Goal: Transaction & Acquisition: Purchase product/service

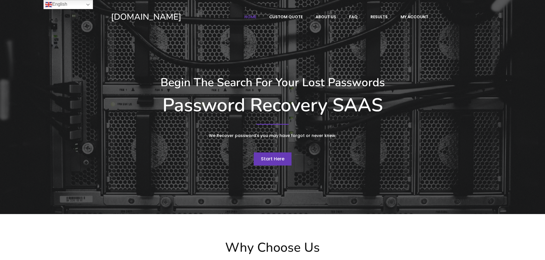
click at [267, 155] on link "Start Here" at bounding box center [273, 159] width 38 height 13
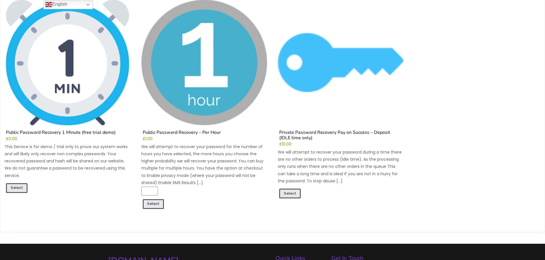
scroll to position [29, 0]
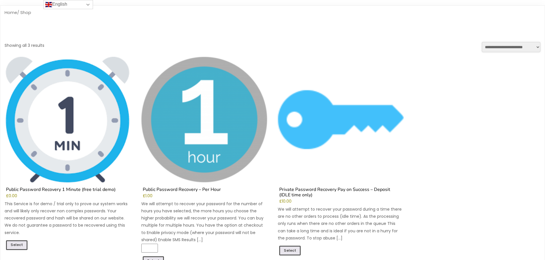
click at [79, 5] on link "English" at bounding box center [67, 4] width 49 height 9
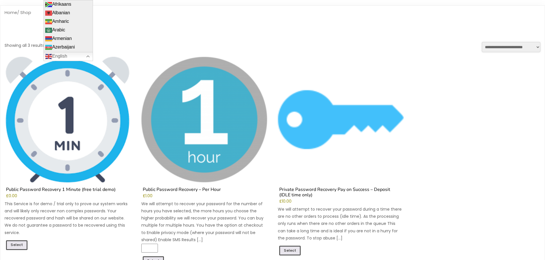
click at [169, 24] on h1 "Shop" at bounding box center [272, 31] width 535 height 22
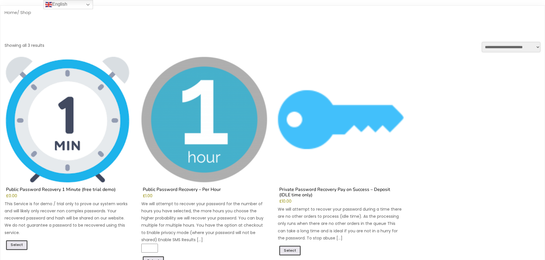
click at [341, 60] on img at bounding box center [341, 120] width 126 height 126
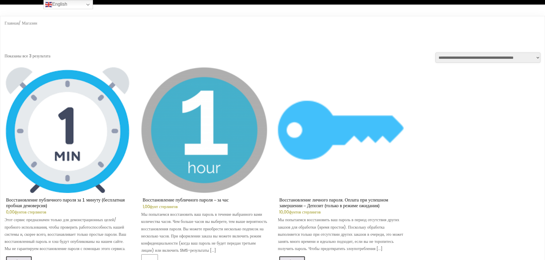
scroll to position [39, 0]
